Goal: Use online tool/utility: Utilize a website feature to perform a specific function

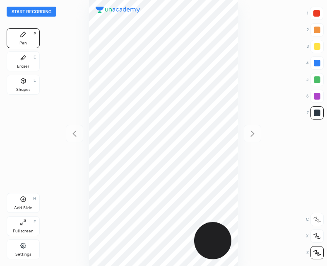
scroll to position [266, 195]
click at [25, 7] on button "Start recording" at bounding box center [32, 12] width 50 height 10
click at [26, 10] on button "End recording" at bounding box center [30, 12] width 46 height 10
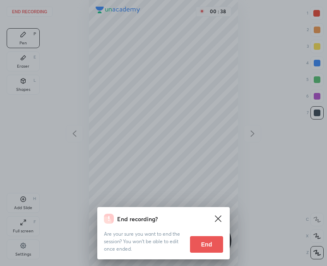
click at [206, 239] on button "End" at bounding box center [206, 244] width 33 height 17
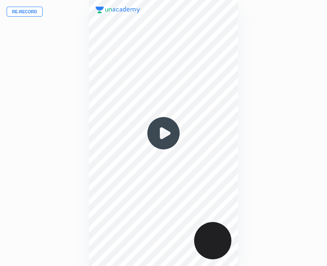
click at [28, 12] on button "Re-record" at bounding box center [25, 12] width 36 height 10
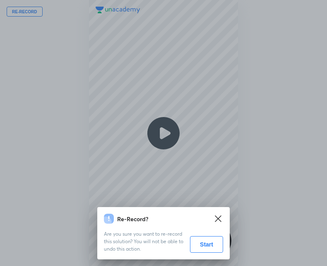
click at [199, 249] on button "Start" at bounding box center [206, 244] width 33 height 17
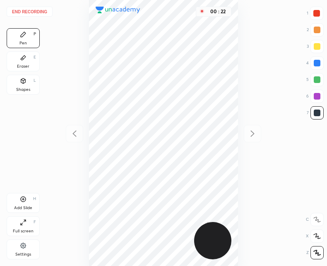
click at [29, 87] on div "Shapes" at bounding box center [23, 89] width 14 height 4
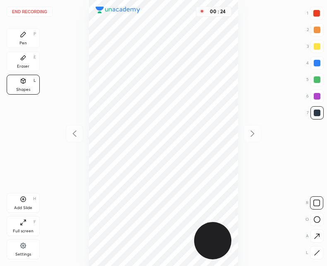
click at [313, 254] on div at bounding box center [316, 252] width 13 height 13
click at [26, 39] on div "Pen P" at bounding box center [23, 38] width 33 height 20
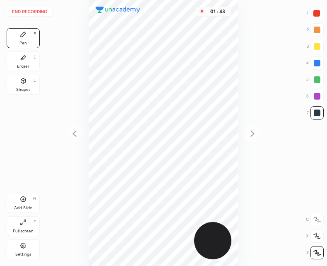
click at [26, 197] on icon at bounding box center [23, 199] width 7 height 7
click at [23, 202] on icon at bounding box center [23, 199] width 7 height 7
click at [68, 133] on div at bounding box center [74, 133] width 17 height 17
click at [72, 128] on div at bounding box center [74, 133] width 17 height 17
click at [256, 135] on icon at bounding box center [253, 133] width 10 height 10
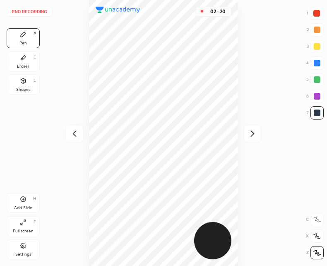
click at [254, 138] on icon at bounding box center [253, 133] width 10 height 10
click at [76, 132] on icon at bounding box center [75, 133] width 10 height 10
click at [252, 133] on icon at bounding box center [253, 133] width 10 height 10
click at [76, 137] on icon at bounding box center [75, 133] width 10 height 10
click at [75, 133] on icon at bounding box center [75, 133] width 10 height 10
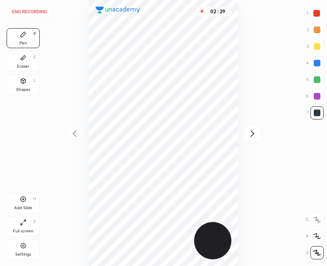
click at [251, 135] on icon at bounding box center [253, 133] width 10 height 10
click at [250, 131] on icon at bounding box center [253, 133] width 10 height 10
click at [31, 9] on button "End recording" at bounding box center [30, 12] width 46 height 10
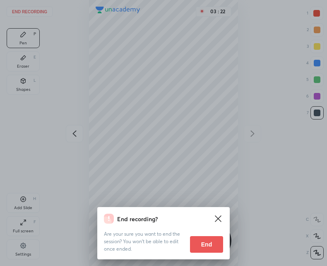
click at [207, 245] on button "End" at bounding box center [206, 244] width 33 height 17
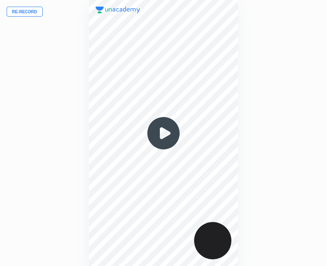
click at [160, 136] on img at bounding box center [164, 133] width 40 height 40
